Goal: Find specific page/section: Find specific page/section

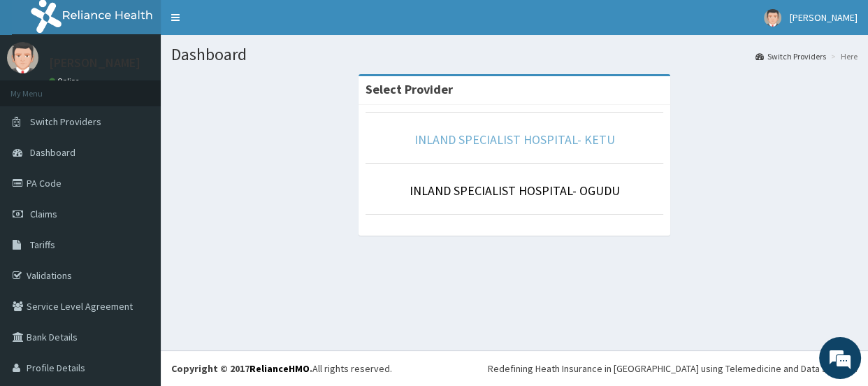
click at [523, 140] on link "INLAND SPECIALIST HOSPITAL- KETU" at bounding box center [514, 139] width 201 height 16
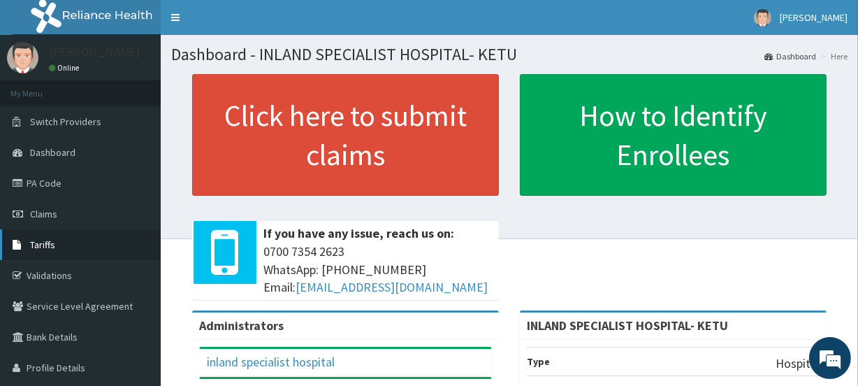
click at [45, 233] on link "Tariffs" at bounding box center [80, 244] width 161 height 31
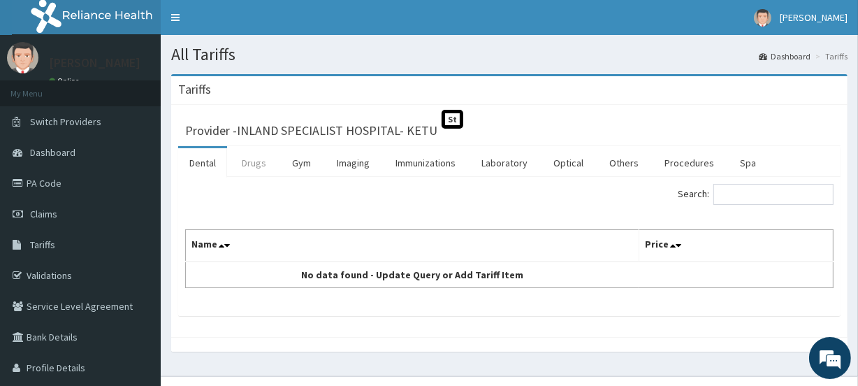
click at [242, 171] on link "Drugs" at bounding box center [254, 162] width 47 height 29
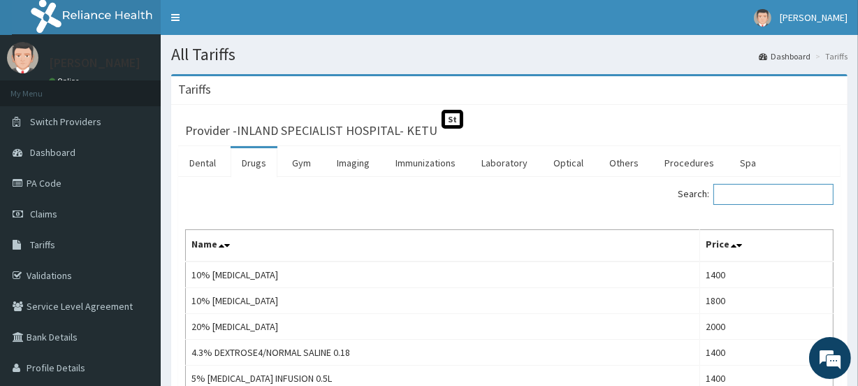
click at [749, 201] on input "Search:" at bounding box center [774, 194] width 120 height 21
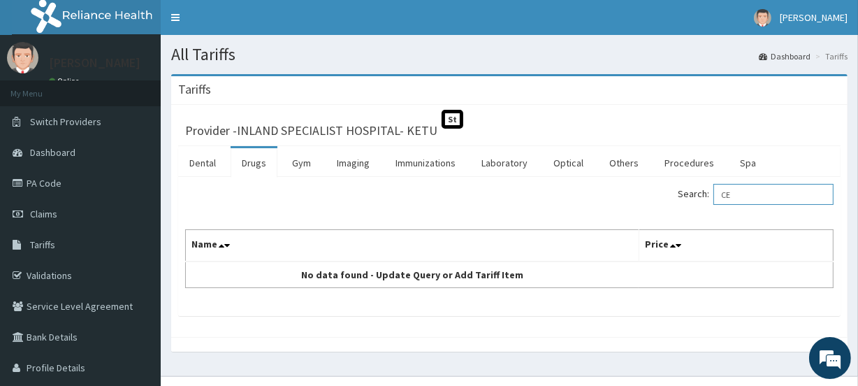
type input "C"
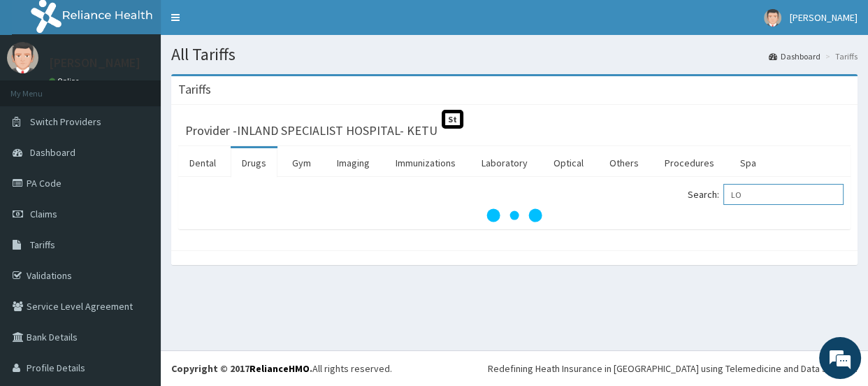
type input "L"
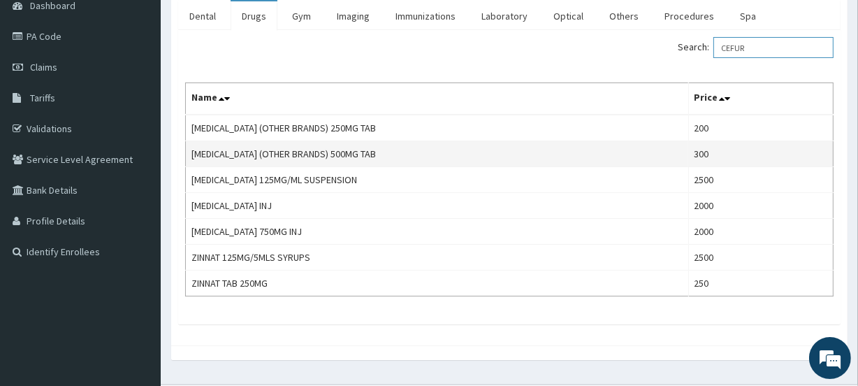
scroll to position [84, 0]
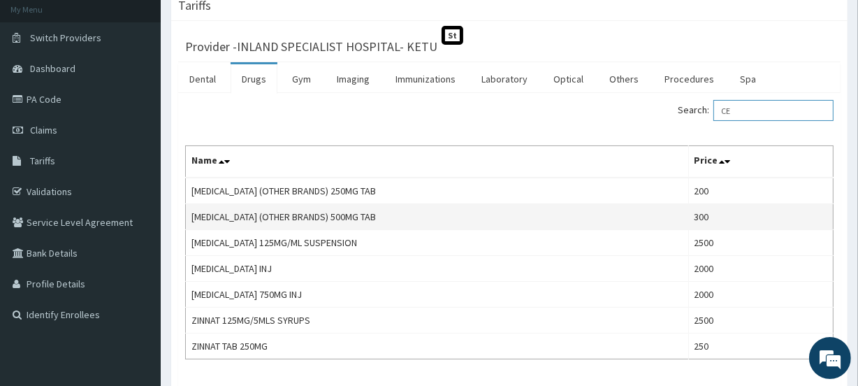
type input "C"
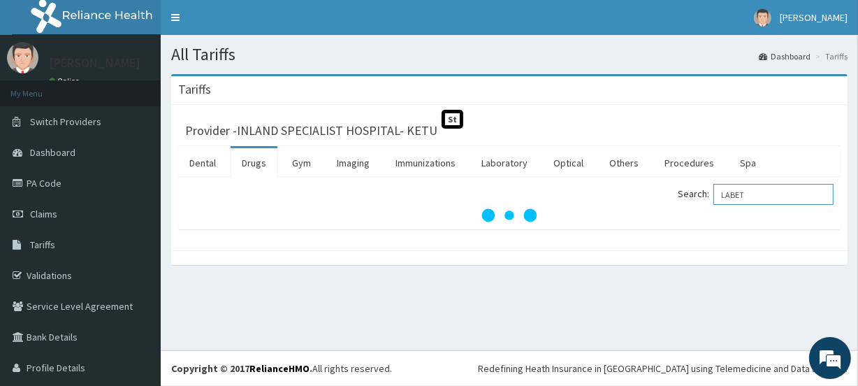
scroll to position [0, 0]
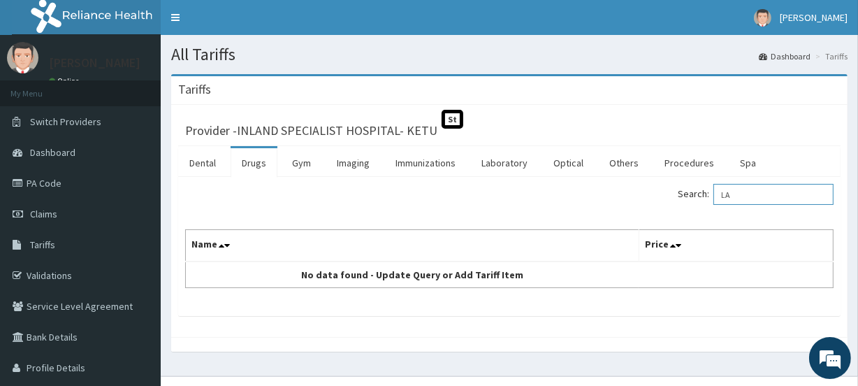
type input "L"
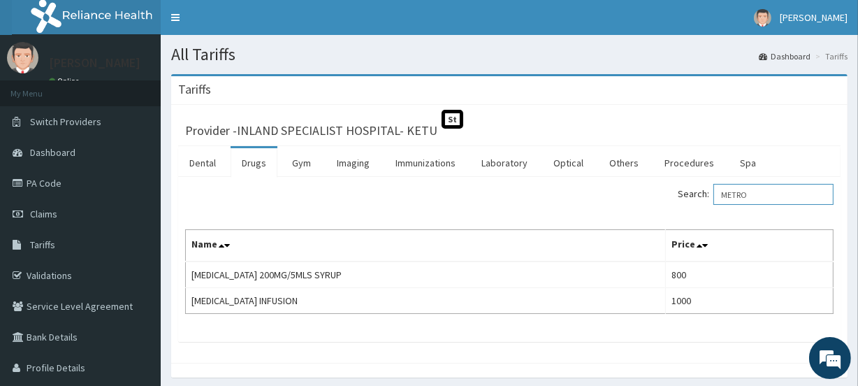
type input "METRO"
